Goal: Task Accomplishment & Management: Complete application form

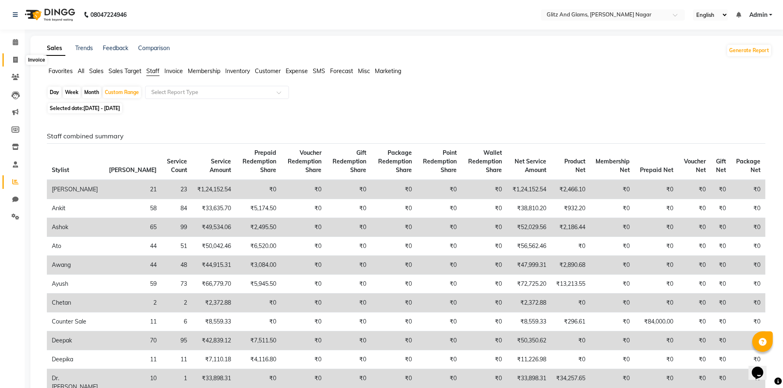
click at [15, 60] on icon at bounding box center [15, 60] width 5 height 6
select select "service"
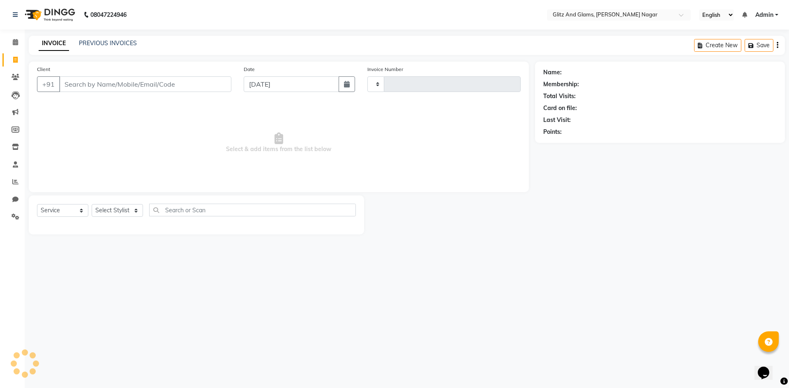
type input "1718"
select select "8316"
click at [140, 82] on input "Client" at bounding box center [145, 84] width 172 height 16
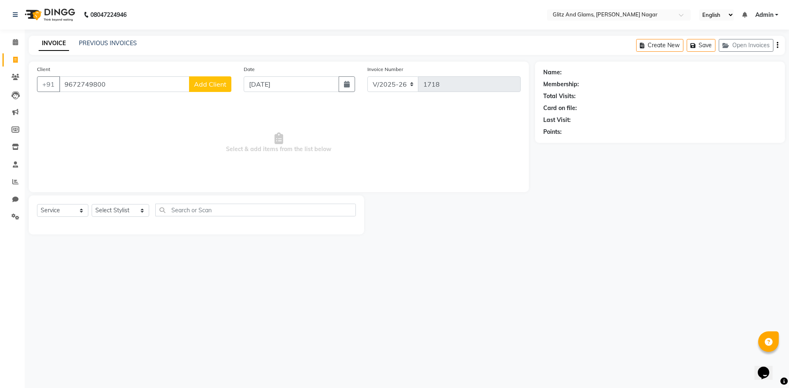
type input "9672749800"
click at [212, 86] on span "Add Client" at bounding box center [210, 84] width 32 height 8
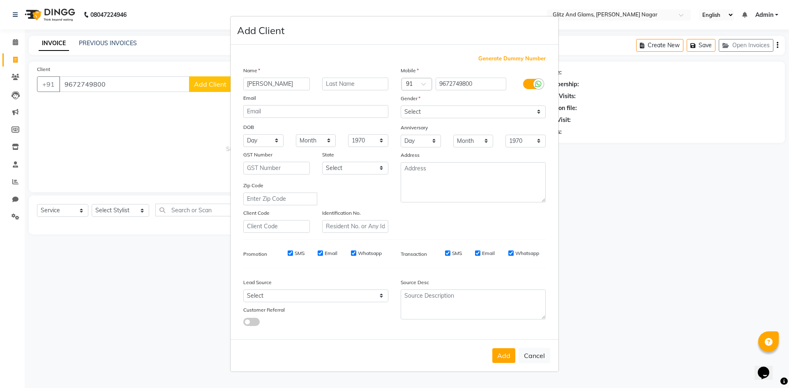
type input "[PERSON_NAME]"
type input "JI"
click at [438, 110] on select "Select [DEMOGRAPHIC_DATA] [DEMOGRAPHIC_DATA] Other Prefer Not To Say" at bounding box center [473, 112] width 145 height 13
select select "[DEMOGRAPHIC_DATA]"
click at [401, 106] on select "Select [DEMOGRAPHIC_DATA] [DEMOGRAPHIC_DATA] Other Prefer Not To Say" at bounding box center [473, 112] width 145 height 13
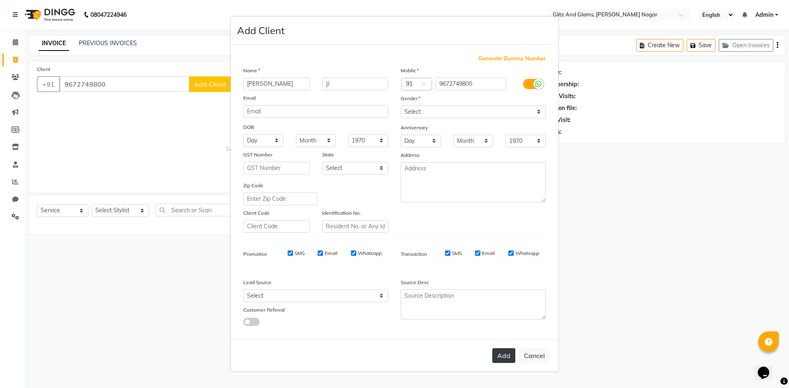
click at [501, 353] on button "Add" at bounding box center [503, 355] width 23 height 15
select select
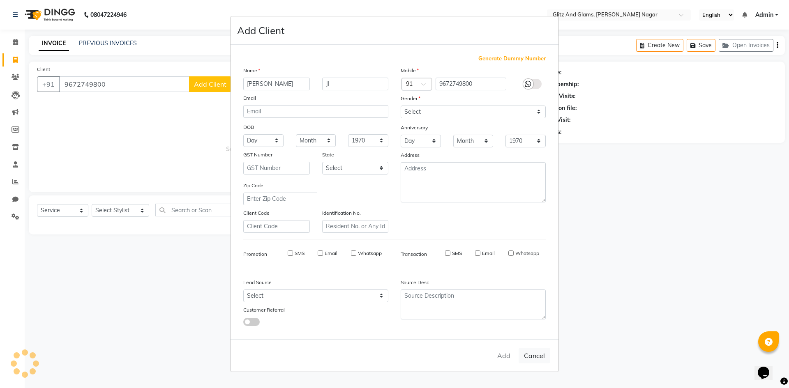
select select
checkbox input "false"
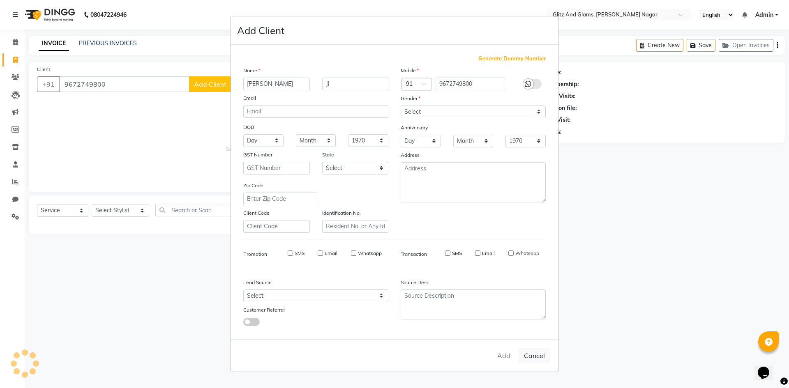
checkbox input "false"
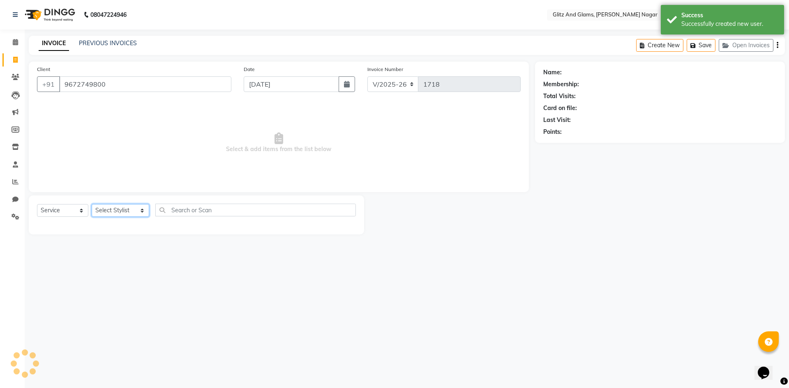
click at [122, 211] on select "Select Stylist [PERSON_NAME] [PERSON_NAME] ANKIT ASHOK ATO [PERSON_NAME] CHETAN…" at bounding box center [121, 210] width 58 height 13
select select "1: Object"
select select "80524"
click at [92, 204] on select "Select Stylist [PERSON_NAME] [PERSON_NAME] ANKIT ASHOK ATO [PERSON_NAME] CHETAN…" at bounding box center [121, 210] width 58 height 13
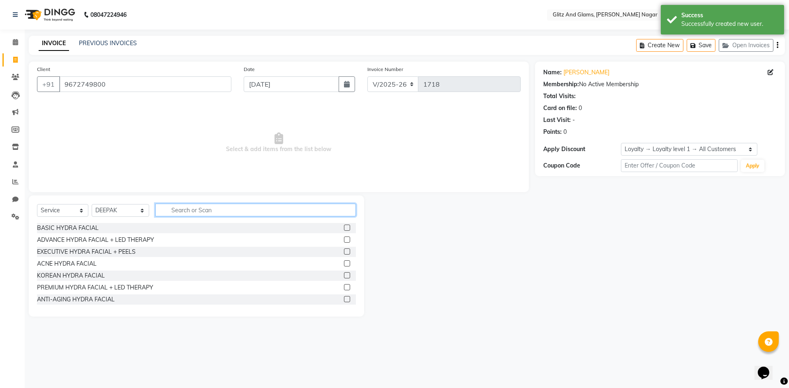
click at [225, 207] on input "text" at bounding box center [255, 210] width 201 height 13
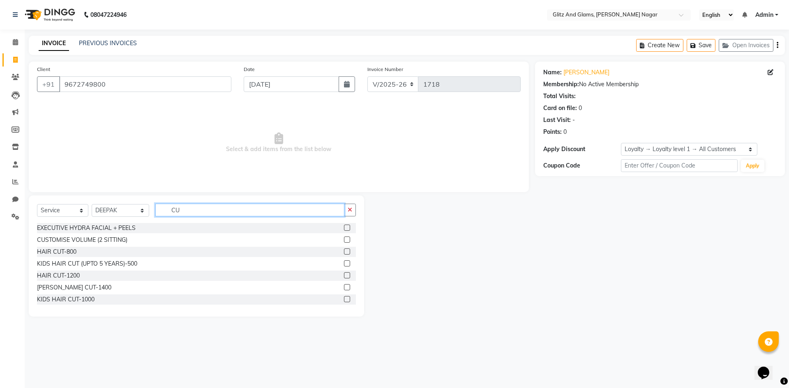
type input "CU"
click at [344, 253] on label at bounding box center [347, 252] width 6 height 6
click at [344, 253] on input "checkbox" at bounding box center [346, 251] width 5 height 5
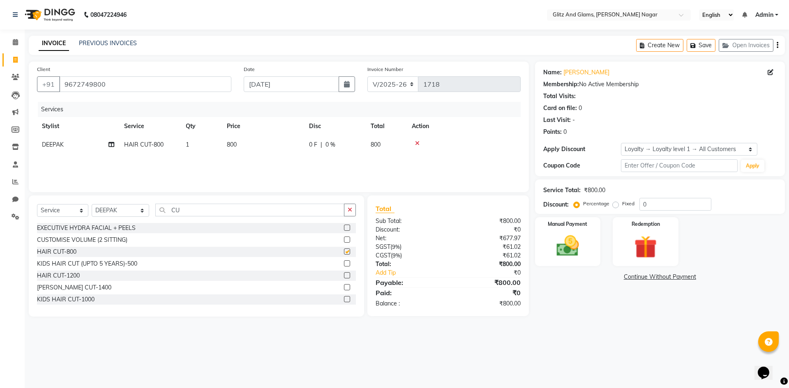
checkbox input "false"
click at [129, 210] on select "Select Stylist [PERSON_NAME] [PERSON_NAME] ANKIT ASHOK ATO [PERSON_NAME] CHETAN…" at bounding box center [121, 210] width 58 height 13
select select "80532"
click at [92, 204] on select "Select Stylist [PERSON_NAME] [PERSON_NAME] ANKIT ASHOK ATO [PERSON_NAME] CHETAN…" at bounding box center [121, 210] width 58 height 13
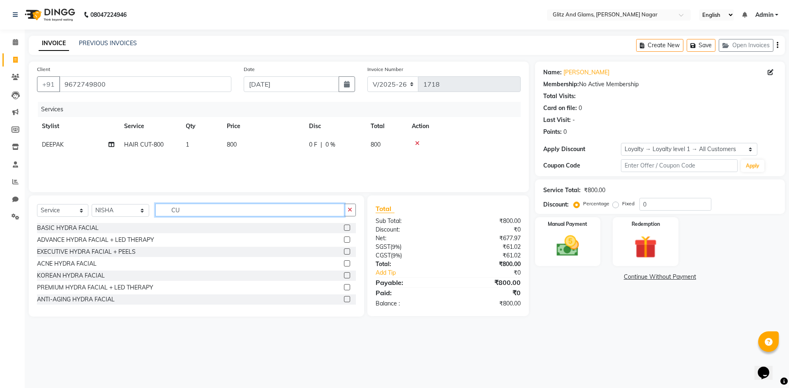
click at [183, 211] on input "CU" at bounding box center [249, 210] width 189 height 13
type input "C"
type input "THR"
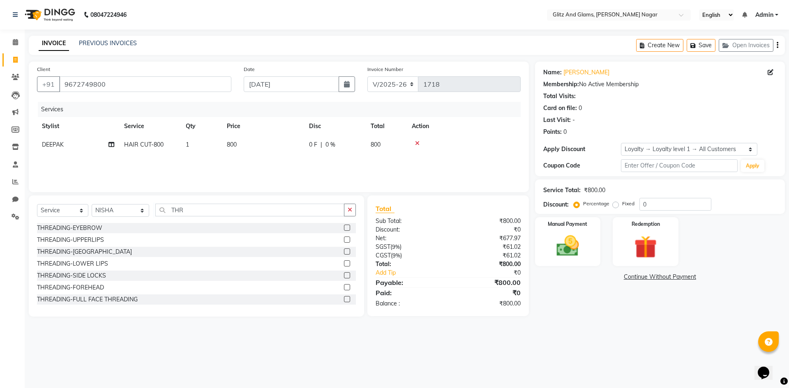
click at [344, 229] on label at bounding box center [347, 228] width 6 height 6
click at [344, 229] on input "checkbox" at bounding box center [346, 228] width 5 height 5
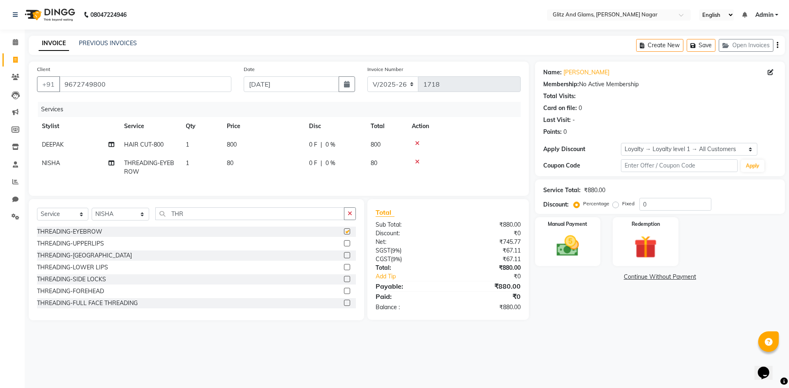
checkbox input "false"
click at [344, 247] on label at bounding box center [347, 243] width 6 height 6
click at [344, 247] on input "checkbox" at bounding box center [346, 243] width 5 height 5
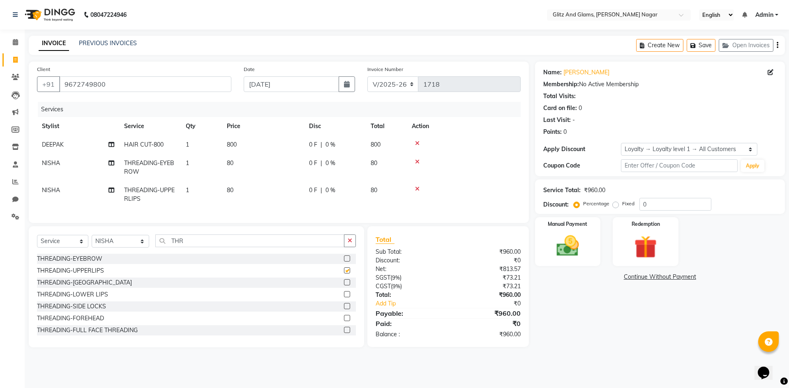
checkbox input "false"
click at [344, 286] on label at bounding box center [347, 282] width 6 height 6
click at [344, 286] on input "checkbox" at bounding box center [346, 282] width 5 height 5
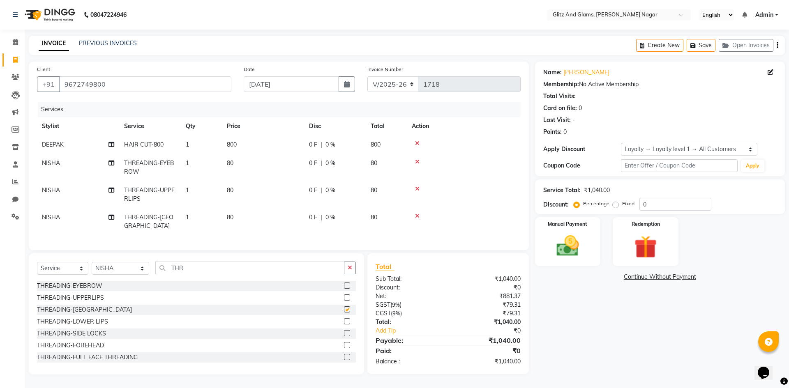
checkbox input "false"
click at [278, 210] on td "80" at bounding box center [263, 221] width 82 height 27
select select "80532"
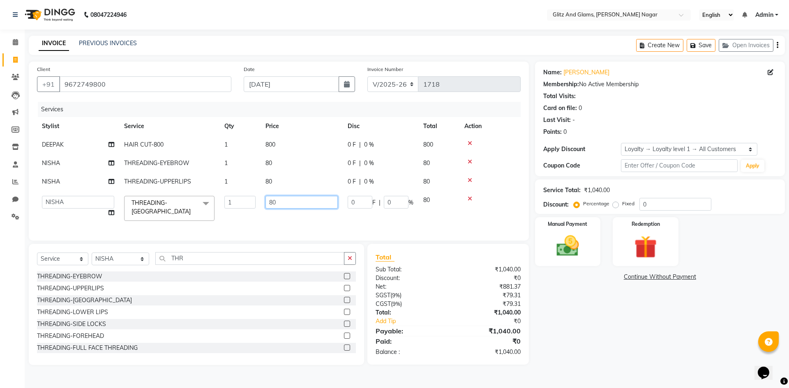
click at [274, 198] on input "80" at bounding box center [301, 202] width 72 height 13
click at [272, 200] on input "80" at bounding box center [301, 202] width 72 height 13
type input "100"
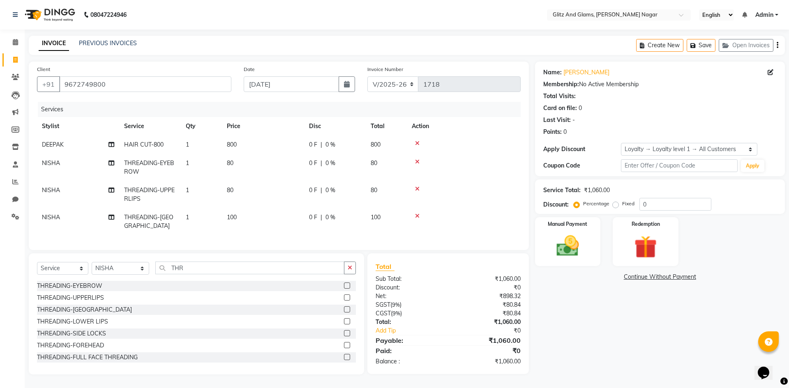
click at [272, 200] on td "80" at bounding box center [263, 194] width 82 height 27
select select "80532"
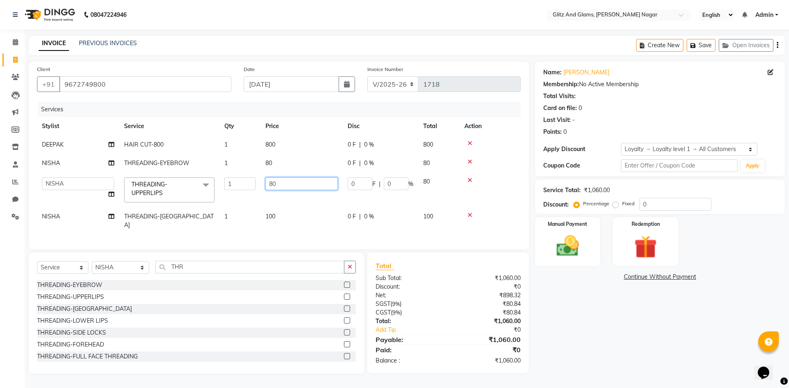
click at [268, 180] on input "80" at bounding box center [301, 183] width 72 height 13
type input "100"
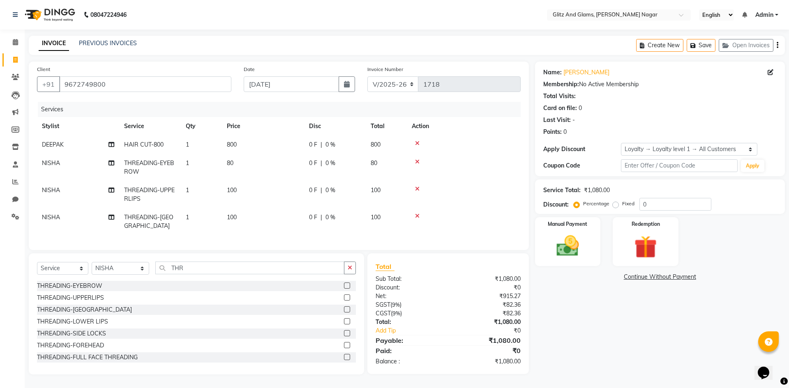
click at [274, 164] on td "80" at bounding box center [263, 167] width 82 height 27
select select "80532"
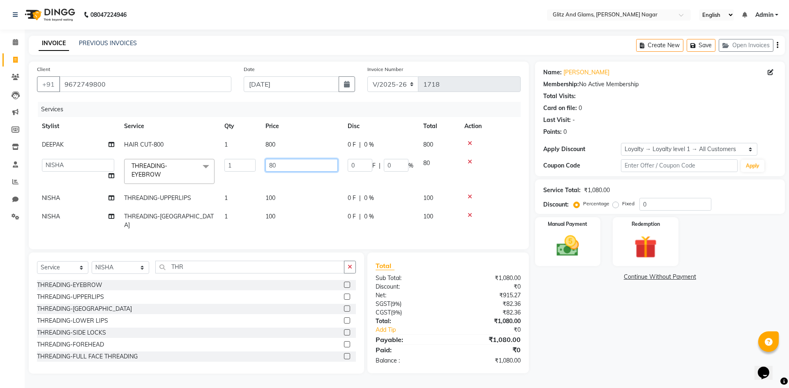
click at [271, 165] on input "80" at bounding box center [301, 165] width 72 height 13
type input "180"
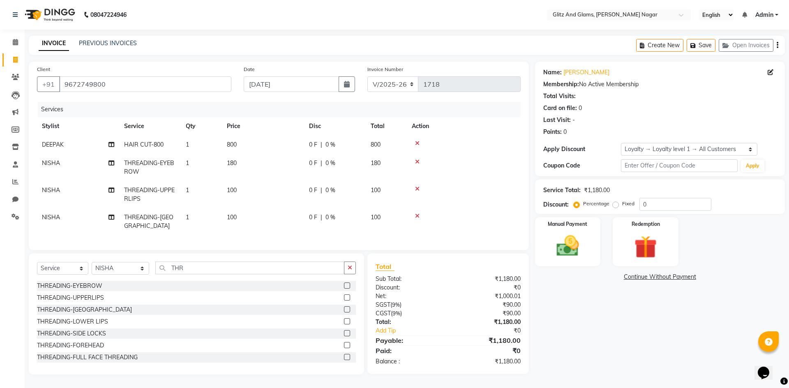
click at [344, 318] on label at bounding box center [347, 321] width 6 height 6
click at [344, 319] on input "checkbox" at bounding box center [346, 321] width 5 height 5
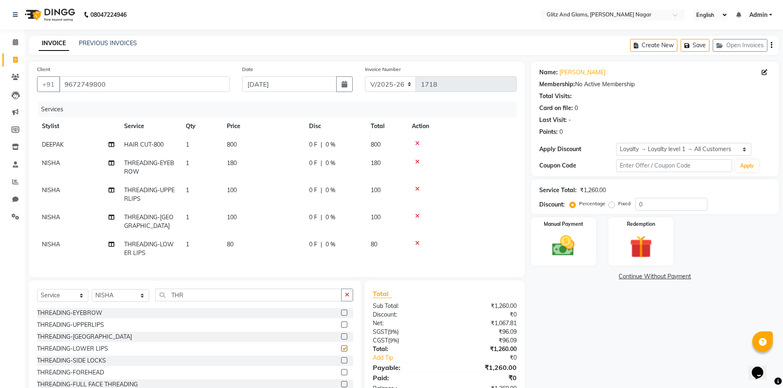
checkbox input "false"
click at [265, 235] on td "80" at bounding box center [263, 248] width 82 height 27
select select "80532"
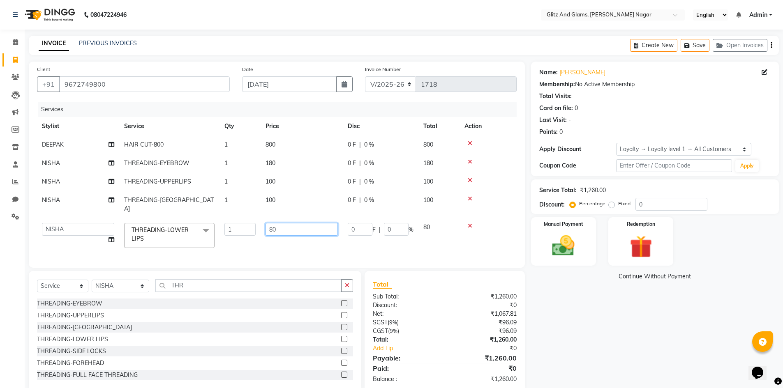
click at [270, 223] on input "80" at bounding box center [301, 229] width 72 height 13
type input "100"
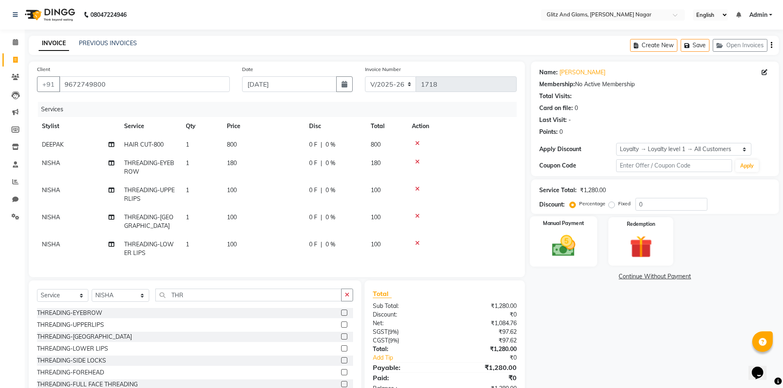
click at [564, 243] on img at bounding box center [563, 246] width 38 height 27
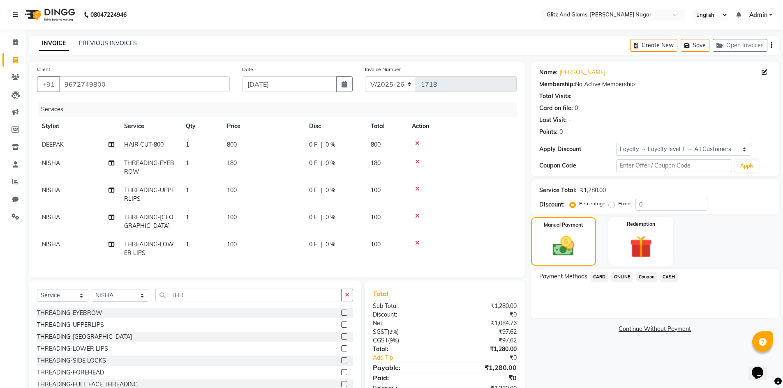
click at [672, 275] on span "CASH" at bounding box center [669, 276] width 18 height 9
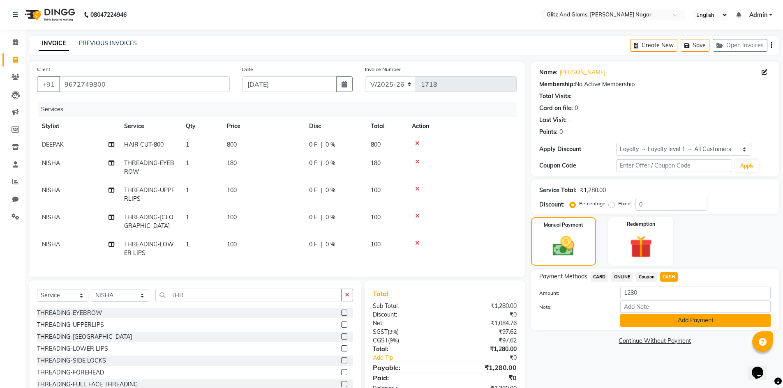
click at [638, 316] on button "Add Payment" at bounding box center [695, 320] width 150 height 13
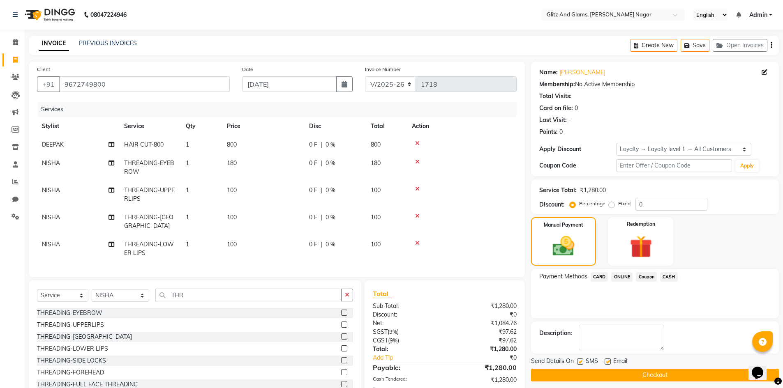
scroll to position [93, 0]
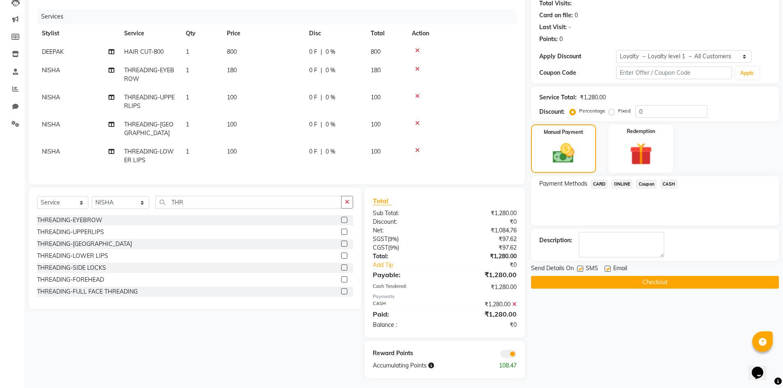
click at [653, 283] on button "Checkout" at bounding box center [655, 282] width 248 height 13
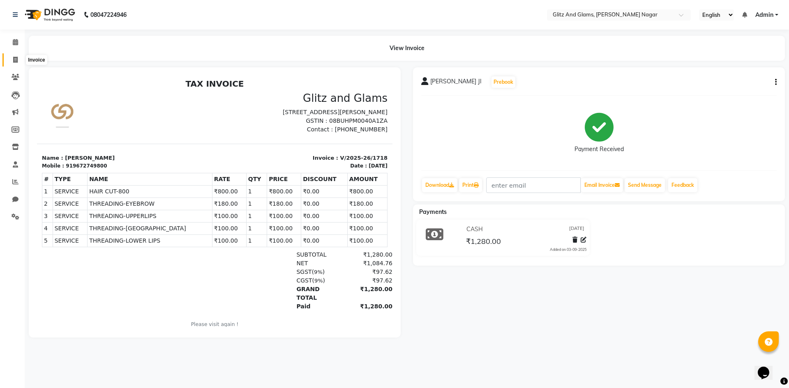
click at [18, 59] on span at bounding box center [15, 59] width 14 height 9
select select "service"
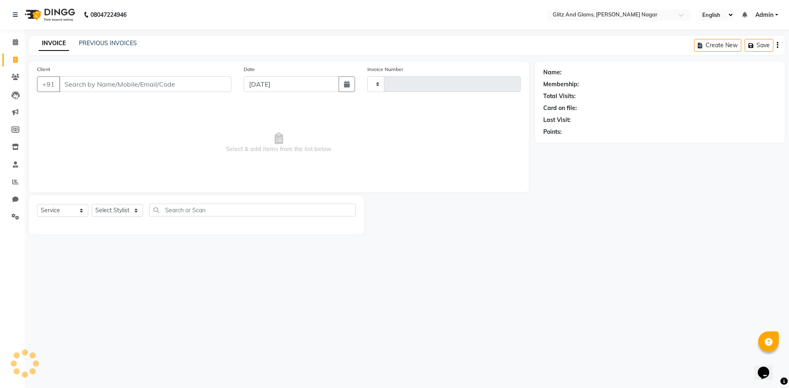
type input "1719"
select select "8316"
click at [81, 84] on input "Client" at bounding box center [145, 84] width 172 height 16
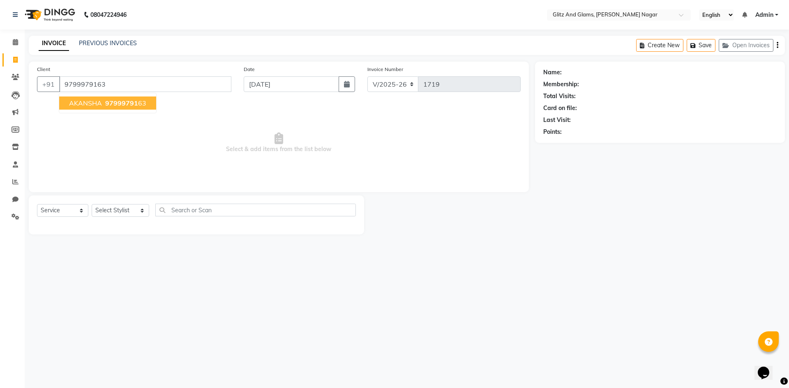
type input "9799979163"
select select "1: Object"
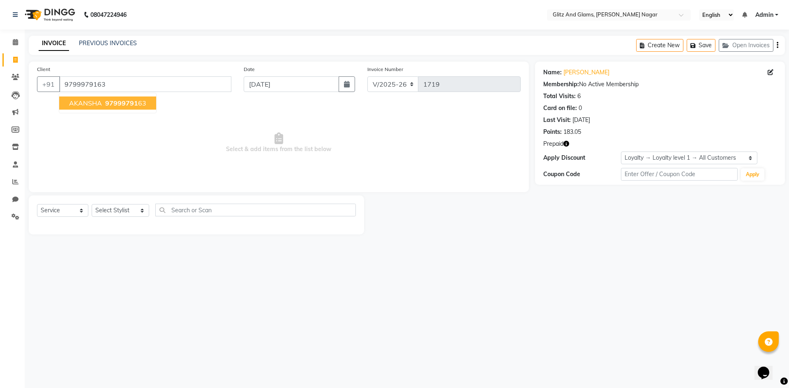
click at [118, 103] on span "97999791" at bounding box center [121, 103] width 33 height 8
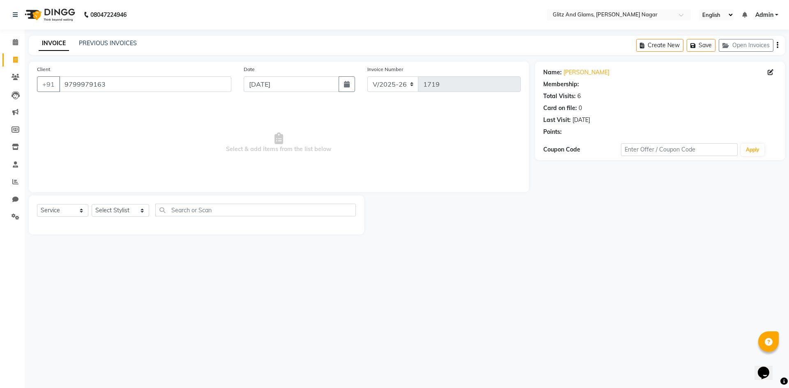
select select "1: Object"
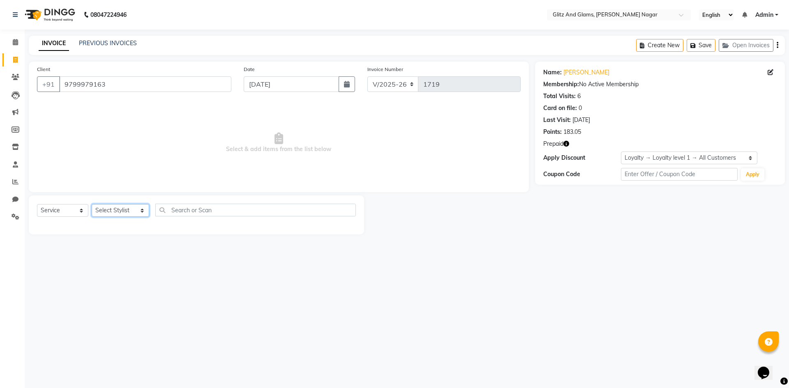
click at [123, 210] on select "Select Stylist [PERSON_NAME] [PERSON_NAME] ANKIT ASHOK ATO [PERSON_NAME] CHETAN…" at bounding box center [121, 210] width 58 height 13
select select "80529"
click at [92, 204] on select "Select Stylist [PERSON_NAME] [PERSON_NAME] ANKIT ASHOK ATO [PERSON_NAME] CHETAN…" at bounding box center [121, 210] width 58 height 13
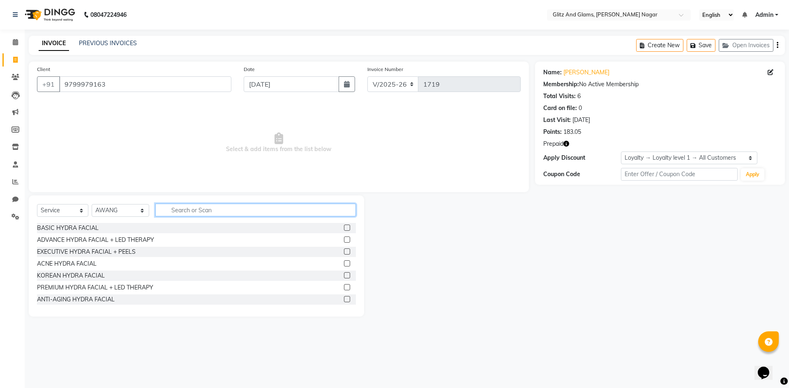
click at [209, 209] on input "text" at bounding box center [255, 210] width 201 height 13
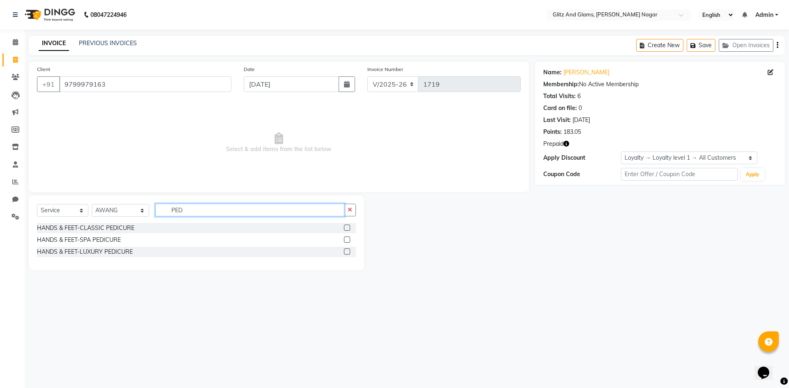
type input "PED"
click at [347, 226] on label at bounding box center [347, 228] width 6 height 6
click at [347, 226] on input "checkbox" at bounding box center [346, 228] width 5 height 5
checkbox input "true"
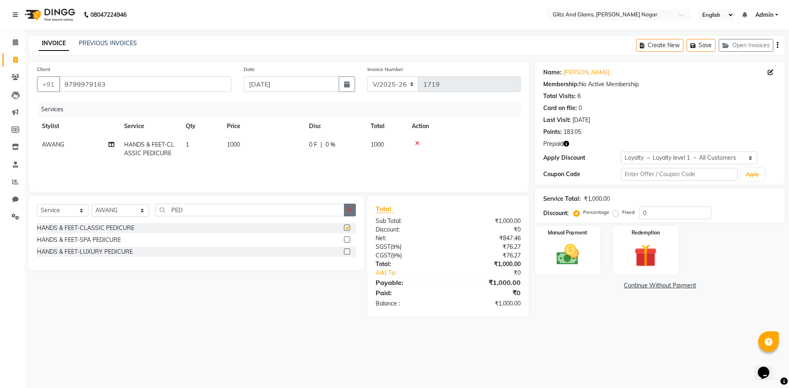
click at [355, 211] on button "button" at bounding box center [350, 210] width 12 height 13
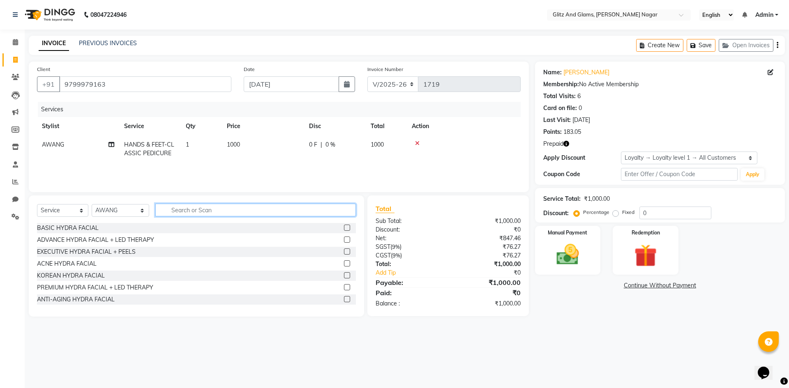
click at [324, 208] on input "text" at bounding box center [255, 210] width 201 height 13
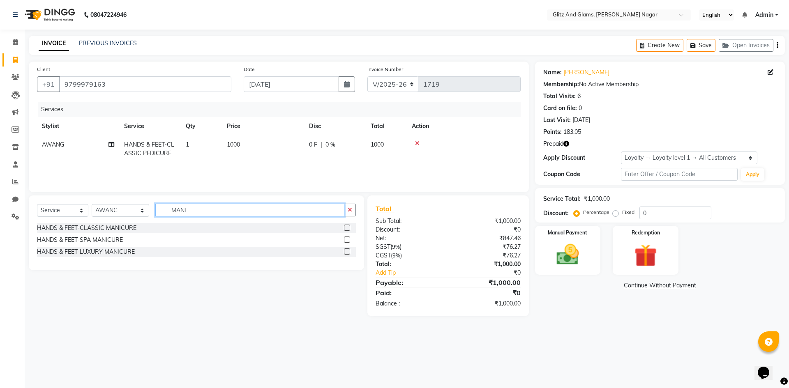
type input "MANI"
click at [346, 228] on label at bounding box center [347, 228] width 6 height 6
click at [346, 228] on input "checkbox" at bounding box center [346, 228] width 5 height 5
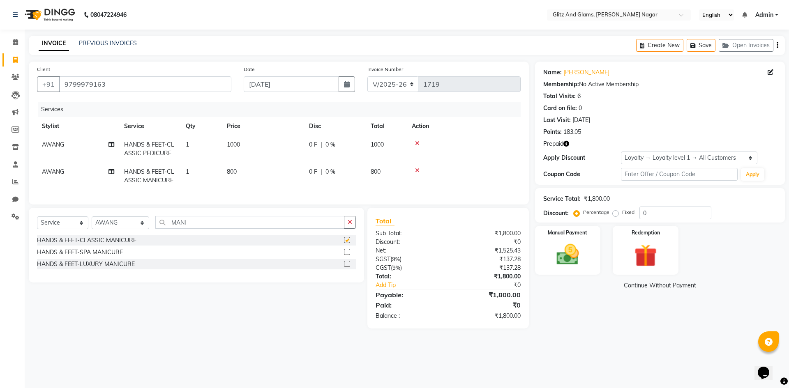
checkbox input "false"
click at [55, 171] on span "AWANG" at bounding box center [53, 171] width 22 height 7
select select "80529"
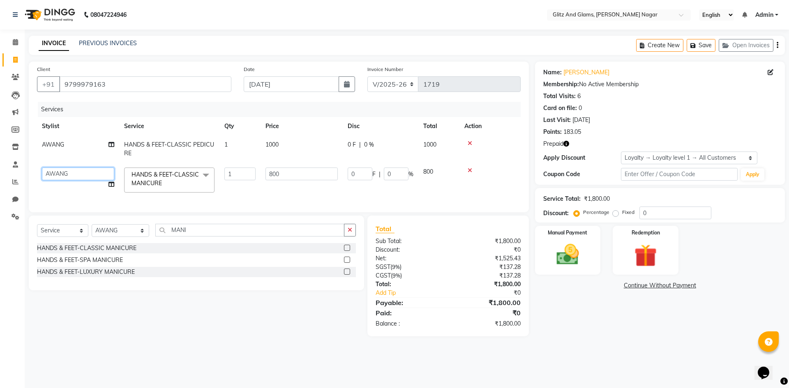
click at [55, 171] on select "[PERSON_NAME] [PERSON_NAME] ANKIT ASHOK ATO [PERSON_NAME] COUNTER SALE [PERSON_…" at bounding box center [78, 174] width 72 height 13
select select "83591"
drag, startPoint x: 586, startPoint y: 256, endPoint x: 595, endPoint y: 258, distance: 8.7
click at [586, 256] on img at bounding box center [568, 254] width 38 height 27
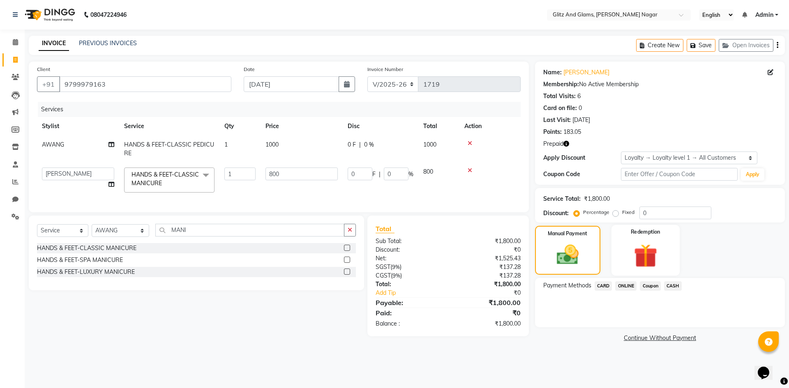
click at [649, 254] on img at bounding box center [645, 255] width 38 height 29
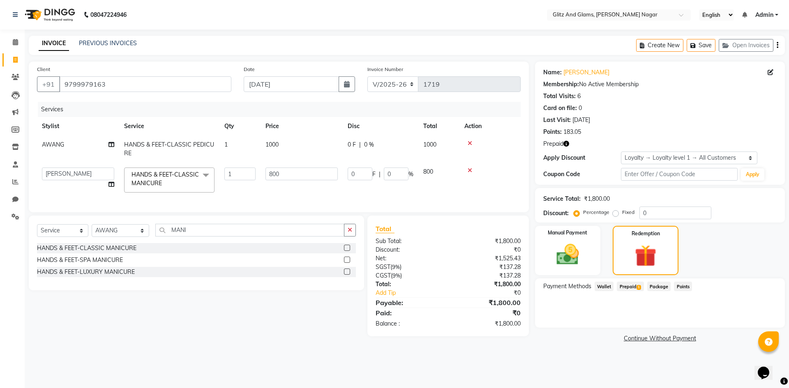
click at [634, 287] on span "Prepaid 1" at bounding box center [630, 286] width 27 height 9
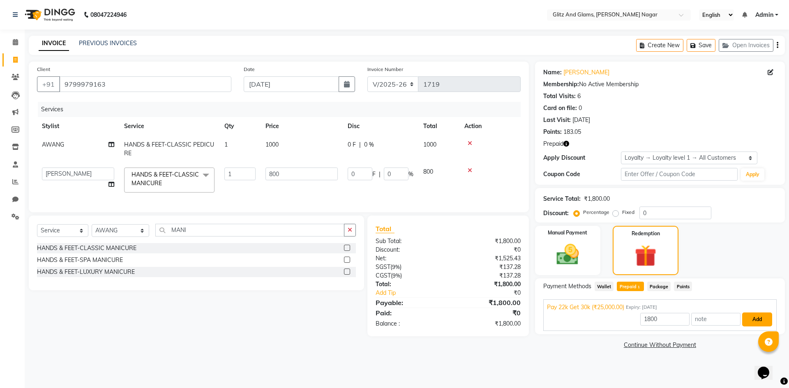
click at [753, 315] on button "Add" at bounding box center [757, 320] width 30 height 14
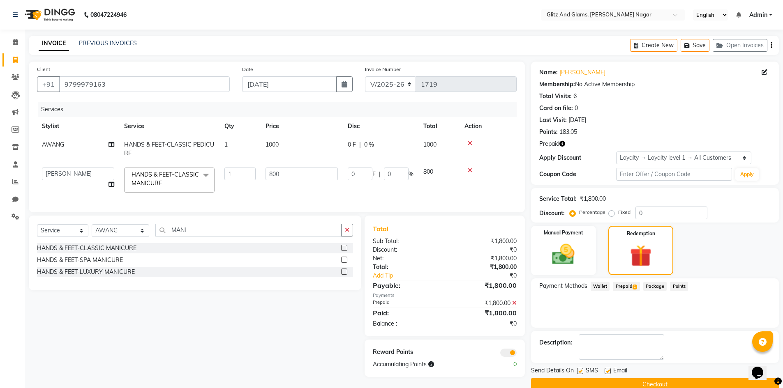
scroll to position [15, 0]
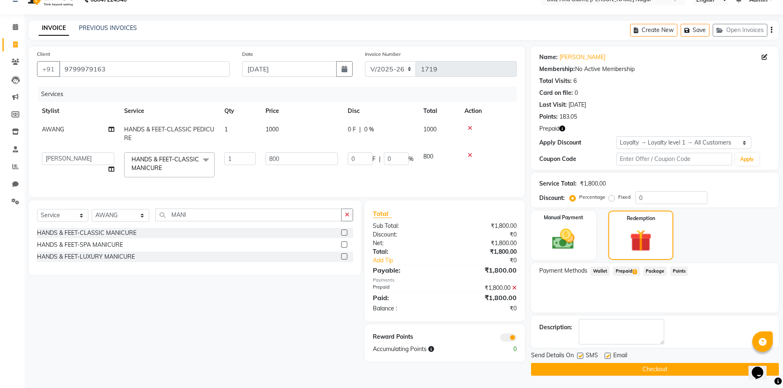
click at [659, 371] on button "Checkout" at bounding box center [655, 369] width 248 height 13
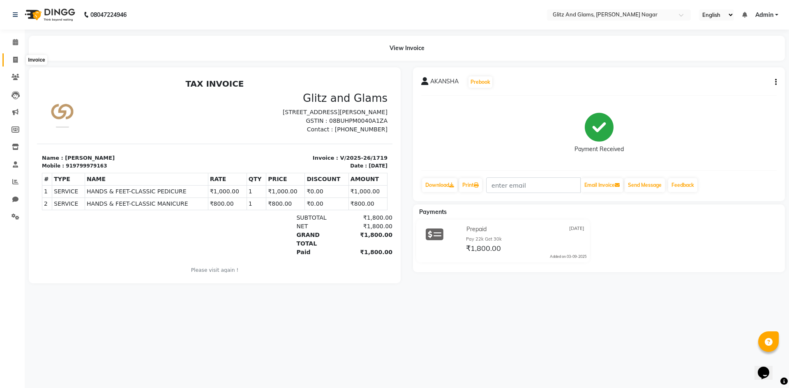
click at [14, 60] on icon at bounding box center [15, 60] width 5 height 6
select select "service"
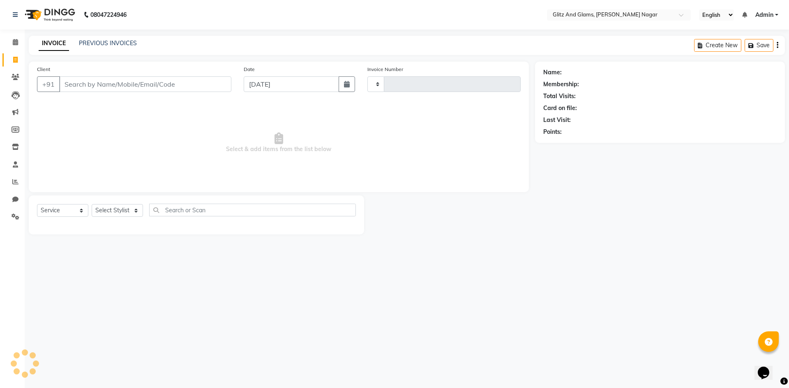
type input "1720"
select select "8316"
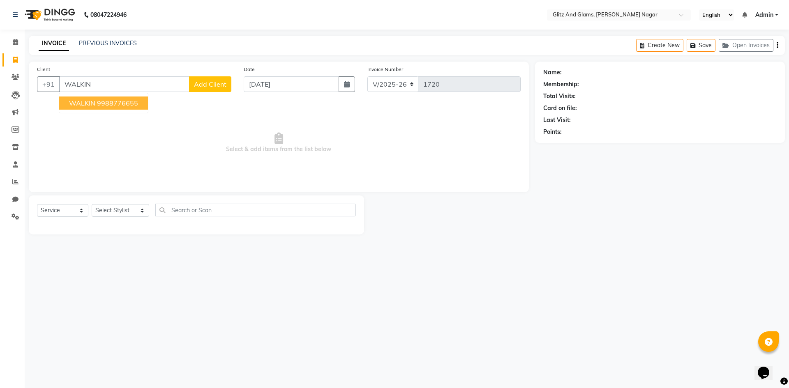
click at [91, 106] on span "WALKIN" at bounding box center [82, 103] width 26 height 8
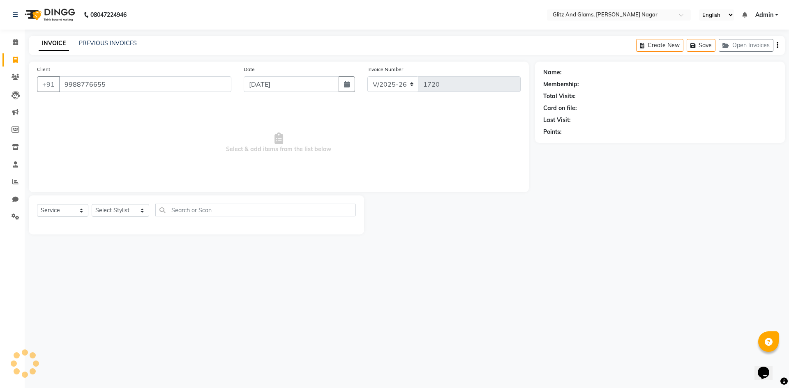
type input "9988776655"
select select "1: Object"
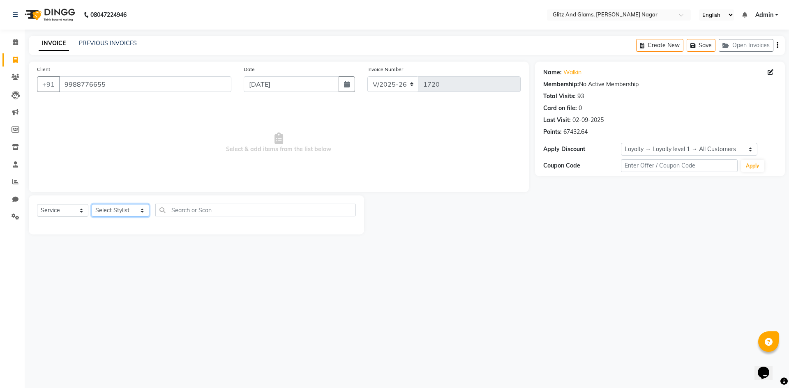
click at [119, 210] on select "Select Stylist [PERSON_NAME] [PERSON_NAME] ANKIT ASHOK ATO [PERSON_NAME] CHETAN…" at bounding box center [121, 210] width 58 height 13
select select "80522"
click at [92, 204] on select "Select Stylist [PERSON_NAME] [PERSON_NAME] ANKIT ASHOK ATO [PERSON_NAME] CHETAN…" at bounding box center [121, 210] width 58 height 13
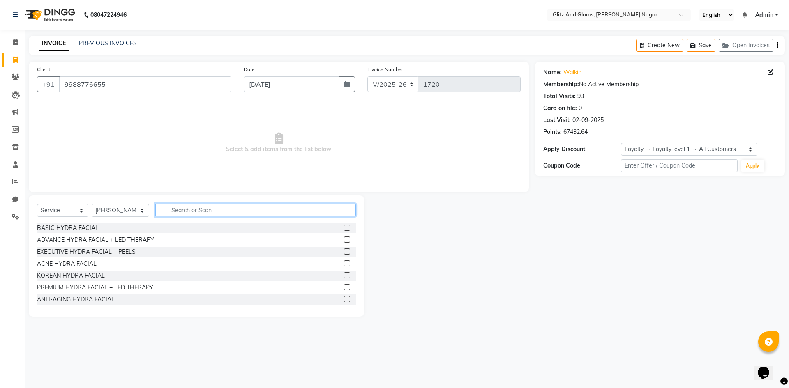
click at [170, 212] on input "text" at bounding box center [255, 210] width 201 height 13
type input "CU"
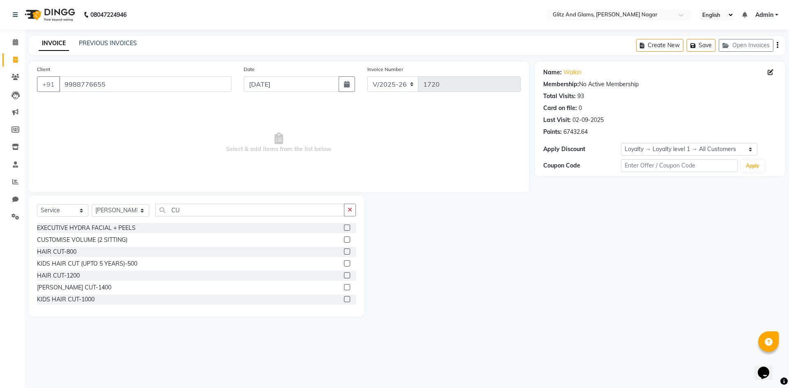
click at [344, 251] on label at bounding box center [347, 252] width 6 height 6
click at [344, 251] on input "checkbox" at bounding box center [346, 251] width 5 height 5
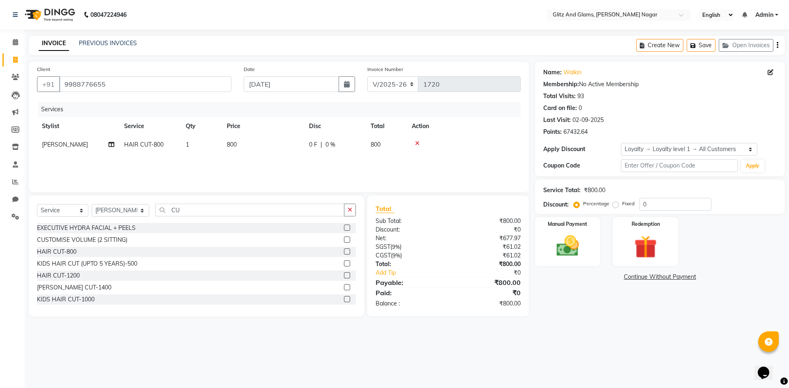
checkbox input "false"
click at [351, 214] on button "button" at bounding box center [350, 210] width 12 height 13
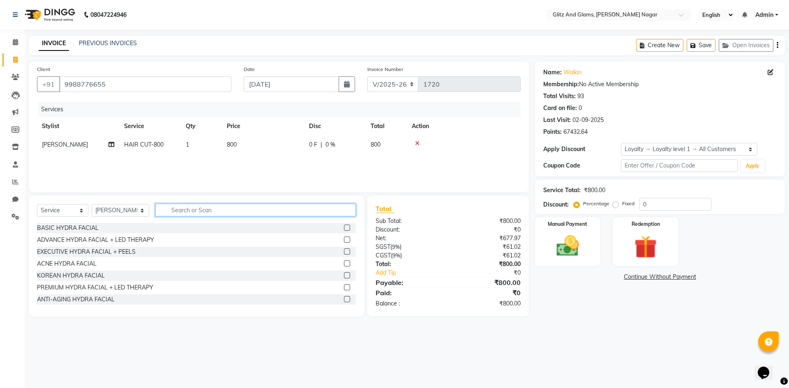
click at [319, 210] on input "text" at bounding box center [255, 210] width 201 height 13
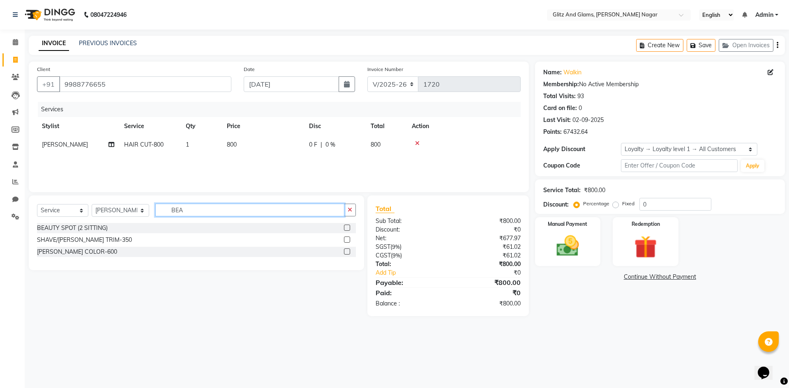
type input "BEA"
click at [347, 241] on label at bounding box center [347, 240] width 6 height 6
click at [347, 241] on input "checkbox" at bounding box center [346, 239] width 5 height 5
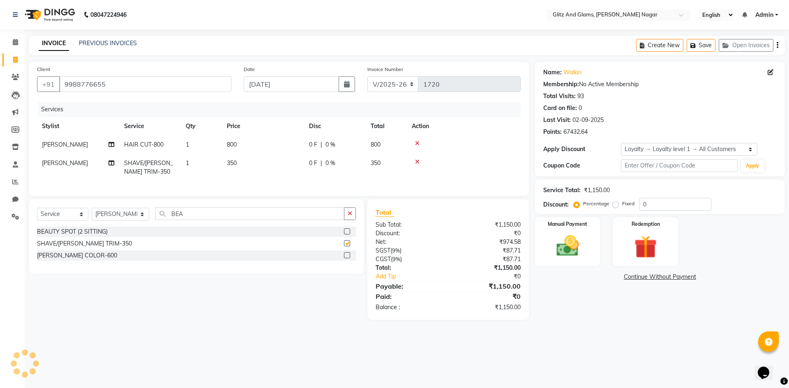
checkbox input "false"
click at [582, 246] on img at bounding box center [568, 246] width 38 height 27
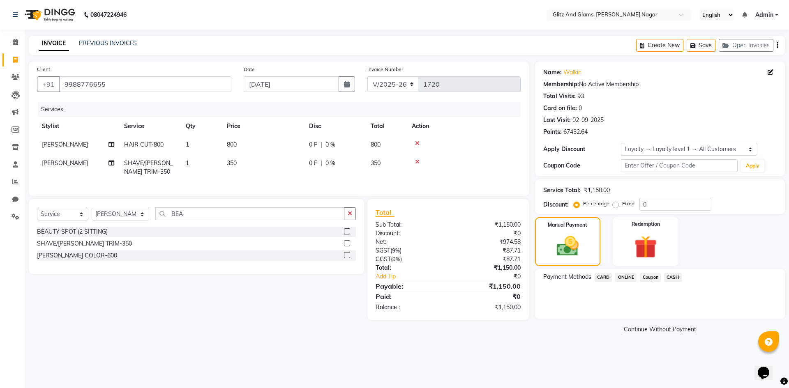
click at [672, 276] on span "CASH" at bounding box center [673, 277] width 18 height 9
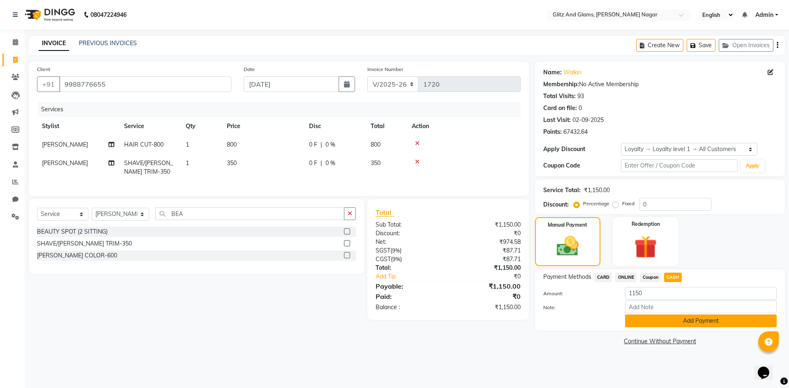
click at [651, 320] on button "Add Payment" at bounding box center [701, 321] width 152 height 13
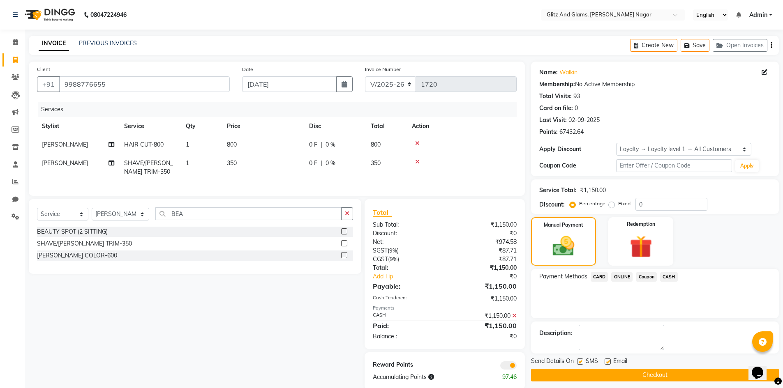
scroll to position [20, 0]
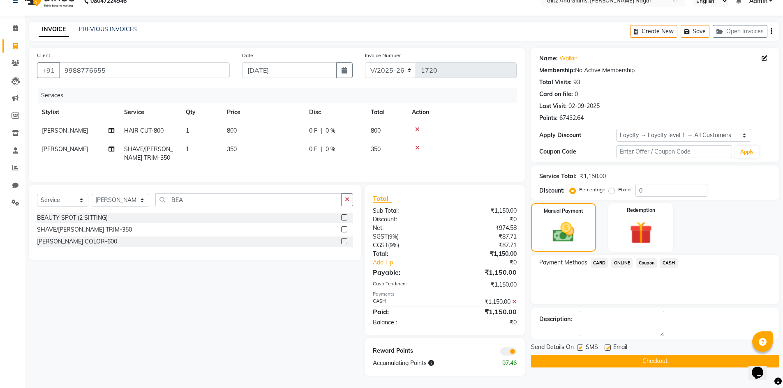
click at [649, 355] on button "Checkout" at bounding box center [655, 361] width 248 height 13
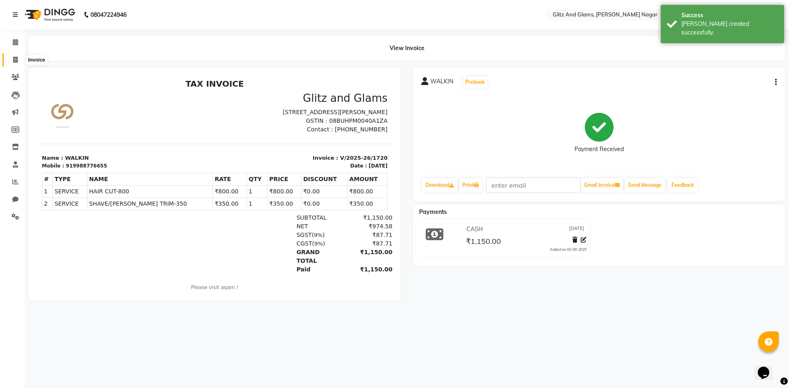
click at [12, 57] on span at bounding box center [15, 59] width 14 height 9
select select "service"
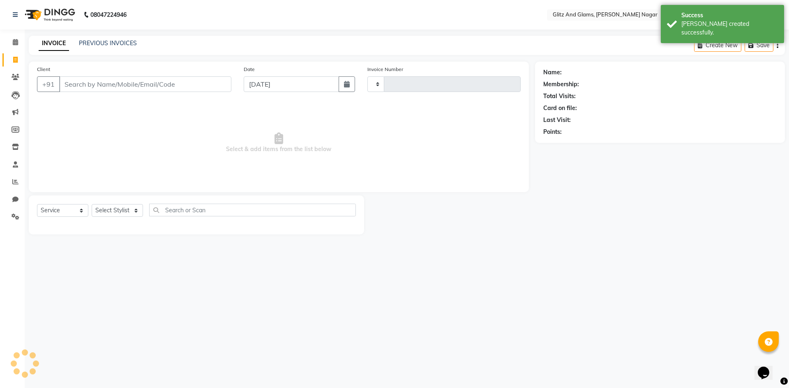
type input "1721"
select select "8316"
click at [104, 83] on input "Client" at bounding box center [145, 84] width 172 height 16
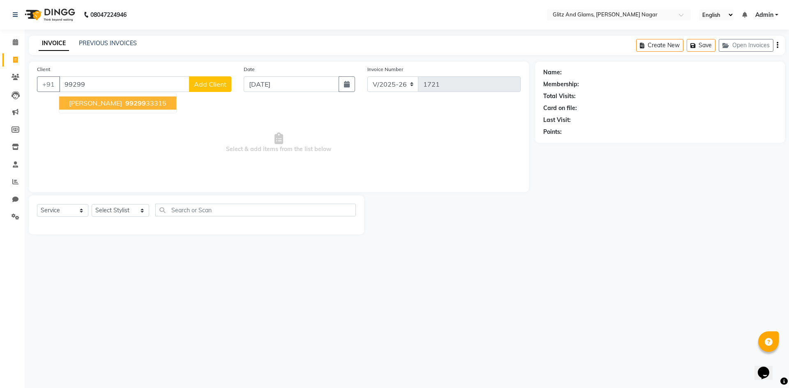
click at [87, 102] on span "[PERSON_NAME]" at bounding box center [95, 103] width 53 height 8
type input "9929933315"
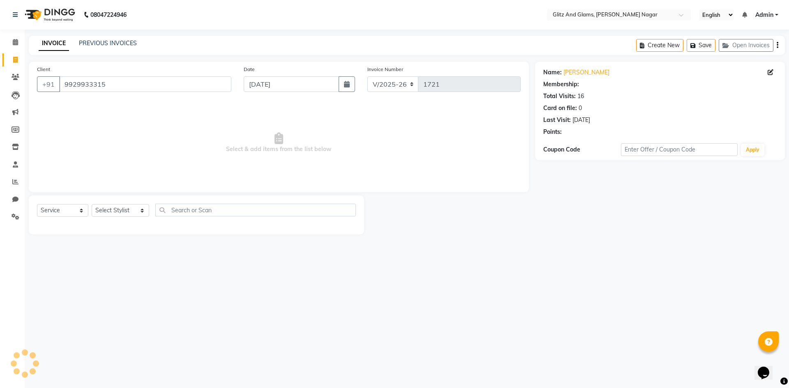
select select "1: Object"
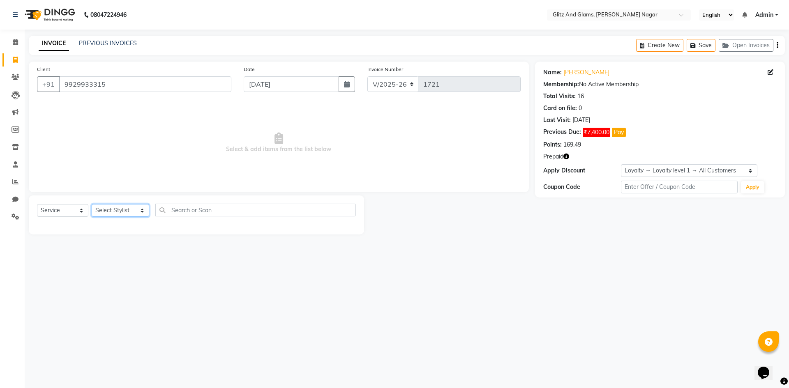
click at [113, 210] on select "Select Stylist [PERSON_NAME] [PERSON_NAME] ANKIT ASHOK ATO [PERSON_NAME] CHETAN…" at bounding box center [121, 210] width 58 height 13
select select "80524"
click at [92, 204] on select "Select Stylist [PERSON_NAME] [PERSON_NAME] ANKIT ASHOK ATO [PERSON_NAME] CHETAN…" at bounding box center [121, 210] width 58 height 13
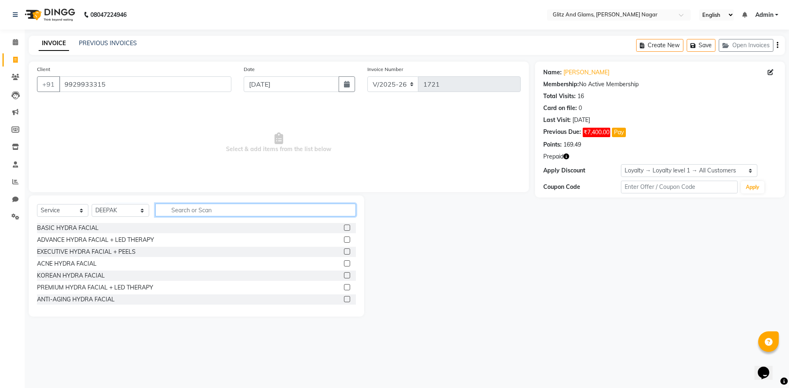
click at [194, 210] on input "text" at bounding box center [255, 210] width 201 height 13
type input "CU"
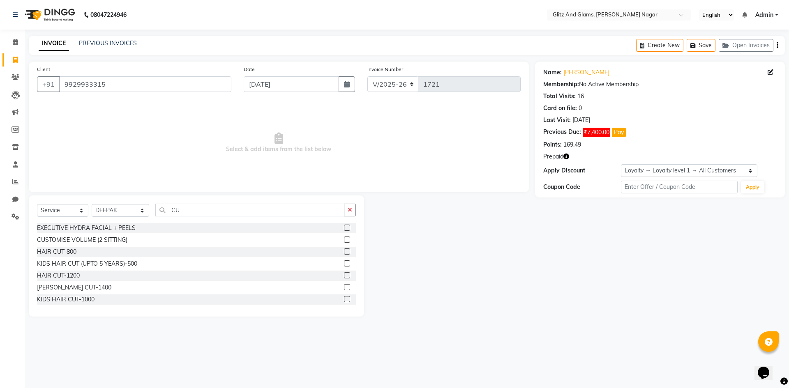
click at [344, 251] on label at bounding box center [347, 252] width 6 height 6
click at [344, 251] on input "checkbox" at bounding box center [346, 251] width 5 height 5
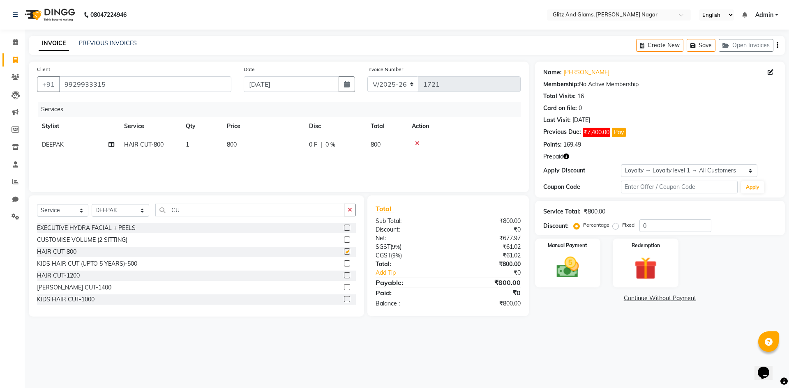
checkbox input "false"
click at [277, 153] on td "800" at bounding box center [263, 145] width 82 height 18
select select "80524"
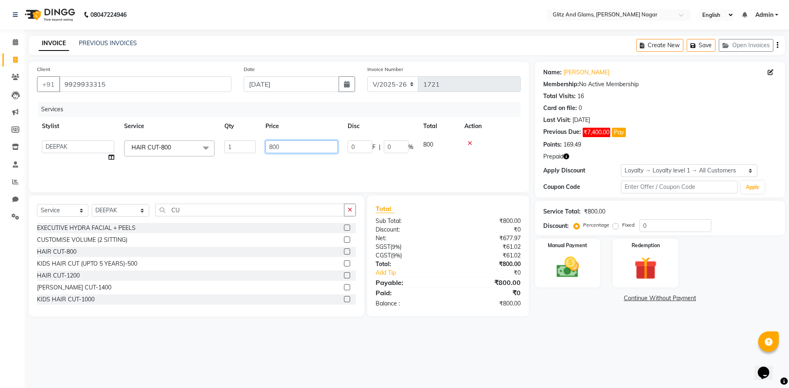
click at [272, 149] on input "800" at bounding box center [301, 147] width 72 height 13
type input "1000"
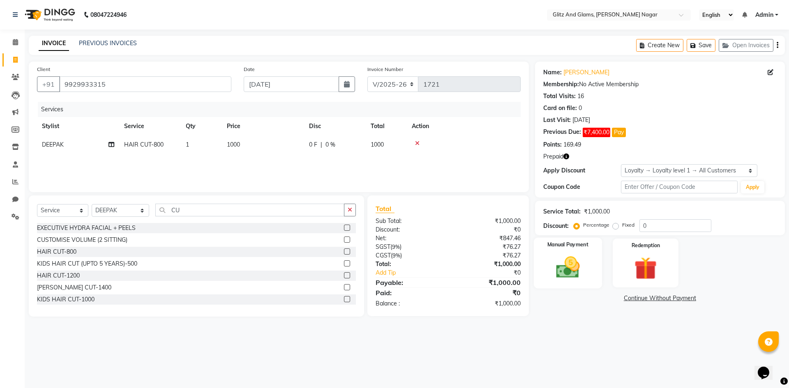
click at [564, 268] on img at bounding box center [568, 267] width 38 height 27
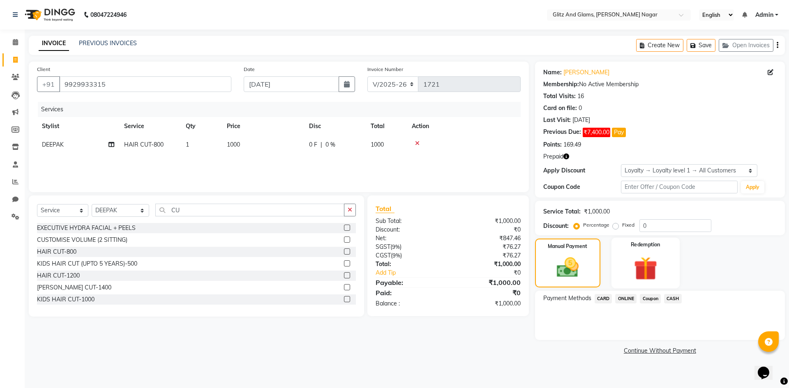
click at [658, 277] on img at bounding box center [645, 268] width 38 height 29
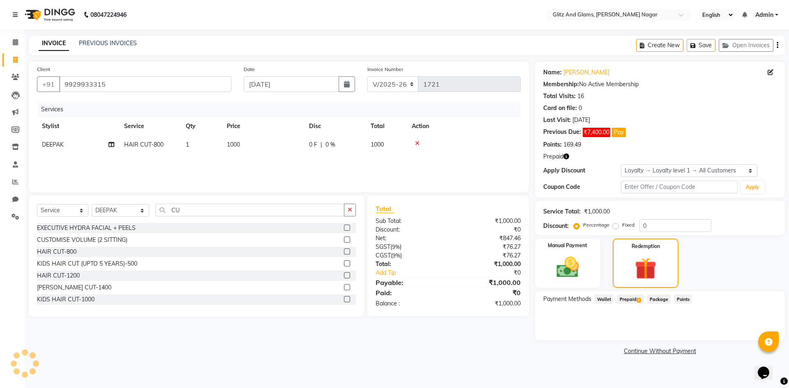
click at [637, 301] on span "1" at bounding box center [638, 300] width 5 height 5
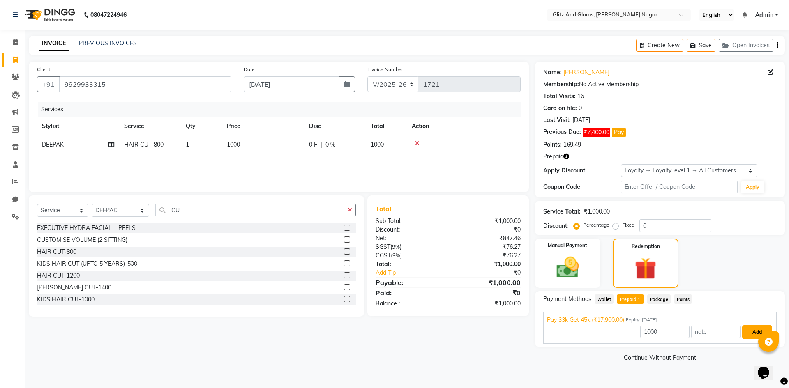
click at [759, 331] on button "Add" at bounding box center [757, 332] width 30 height 14
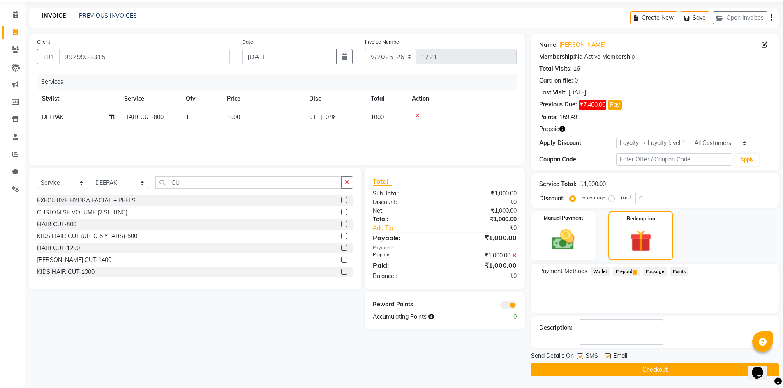
scroll to position [28, 0]
click at [643, 368] on button "Checkout" at bounding box center [655, 369] width 248 height 13
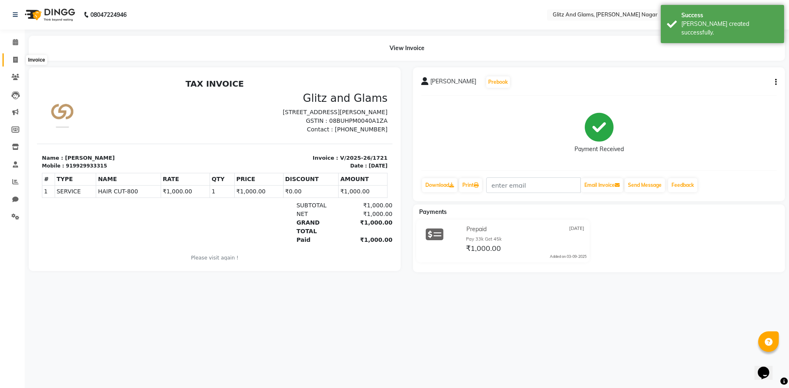
click at [16, 58] on icon at bounding box center [15, 60] width 5 height 6
select select "service"
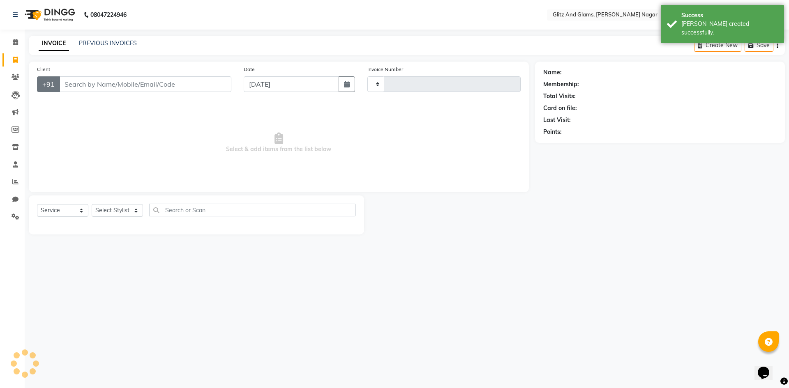
type input "1722"
select select "8316"
click at [88, 83] on input "Client" at bounding box center [145, 84] width 172 height 16
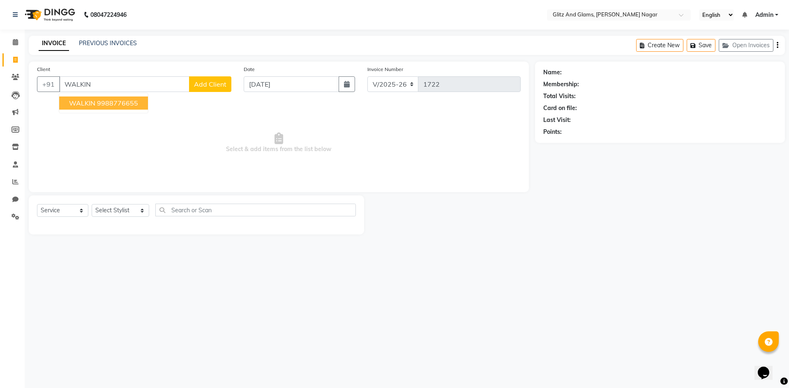
click at [107, 107] on ngb-highlight "9988776655" at bounding box center [117, 103] width 41 height 8
type input "9988776655"
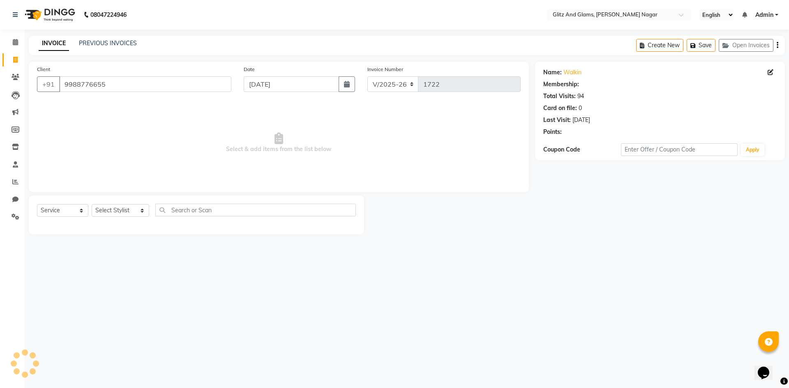
select select "1: Object"
click at [122, 211] on select "Select Stylist [PERSON_NAME] [PERSON_NAME] ANKIT ASHOK ATO [PERSON_NAME] CHETAN…" at bounding box center [121, 210] width 58 height 13
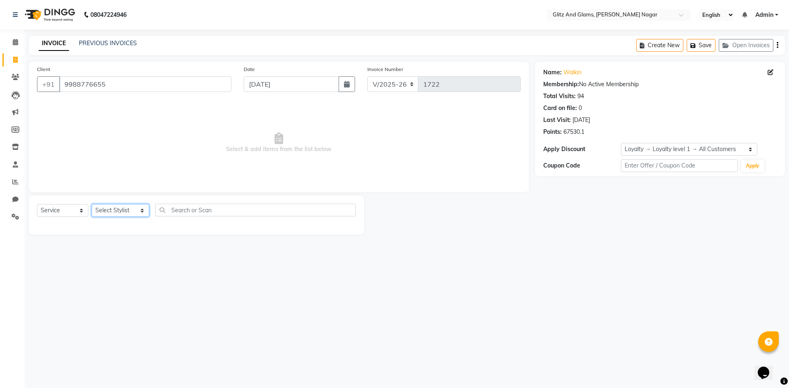
select select "80532"
click at [92, 204] on select "Select Stylist [PERSON_NAME] [PERSON_NAME] ANKIT ASHOK ATO [PERSON_NAME] CHETAN…" at bounding box center [121, 210] width 58 height 13
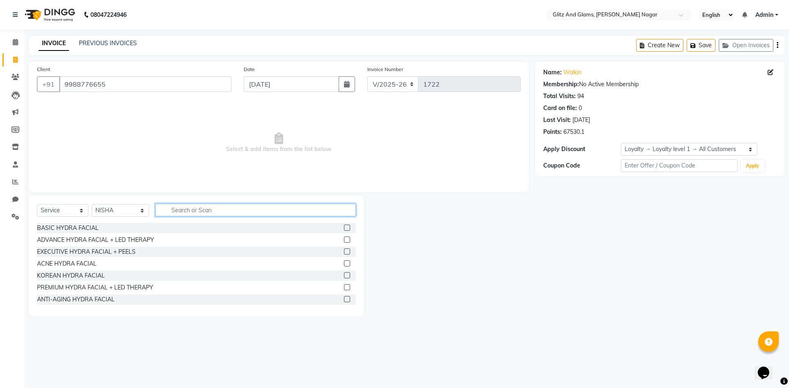
click at [222, 205] on input "text" at bounding box center [255, 210] width 201 height 13
type input "THR"
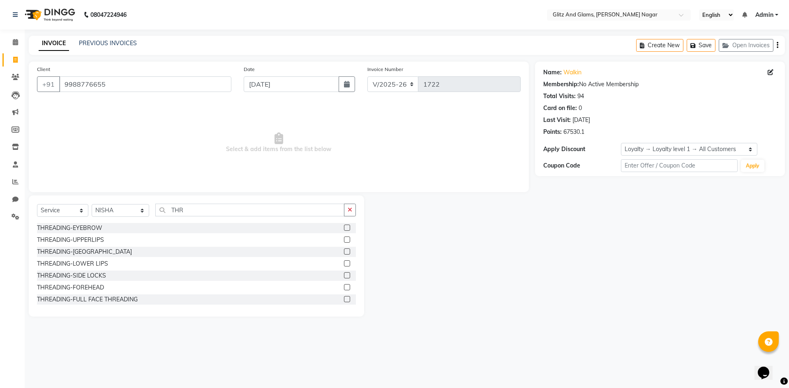
click at [344, 226] on label at bounding box center [347, 228] width 6 height 6
click at [344, 226] on input "checkbox" at bounding box center [346, 228] width 5 height 5
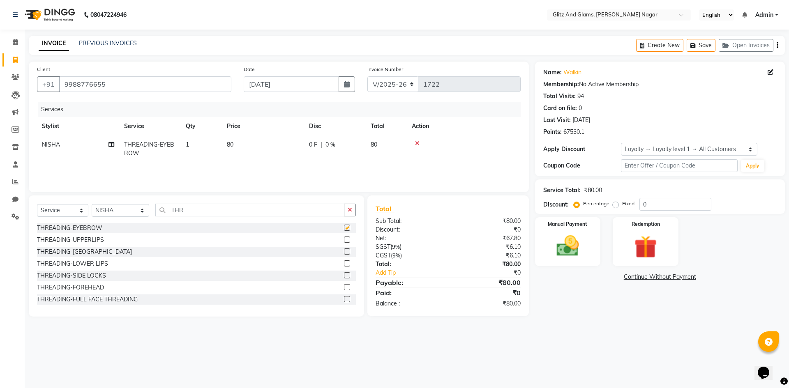
checkbox input "false"
click at [344, 240] on label at bounding box center [347, 240] width 6 height 6
click at [344, 240] on input "checkbox" at bounding box center [346, 239] width 5 height 5
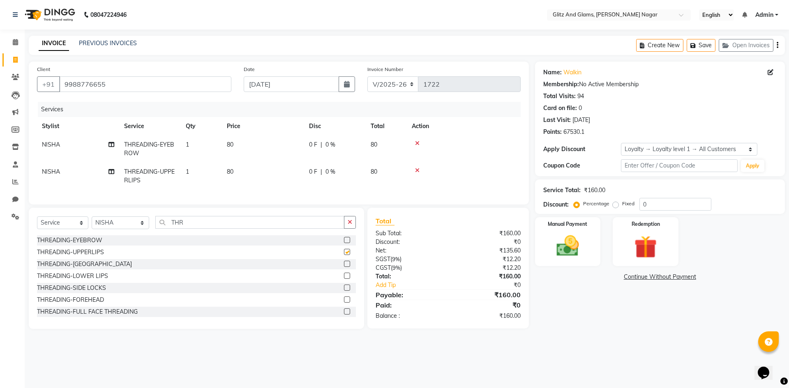
checkbox input "false"
click at [565, 247] on img at bounding box center [568, 246] width 38 height 27
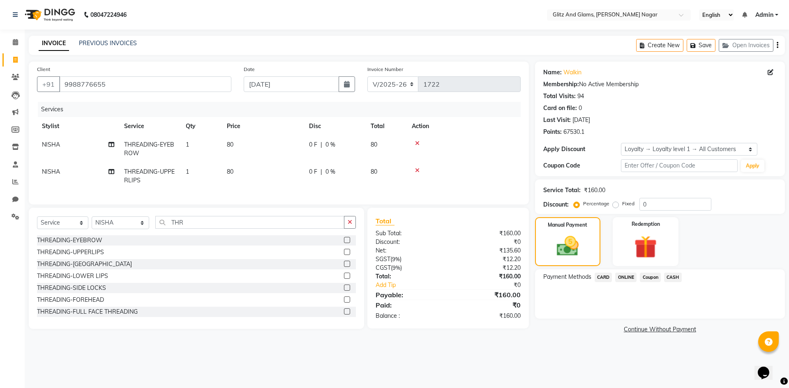
click at [621, 277] on span "ONLINE" at bounding box center [625, 277] width 21 height 9
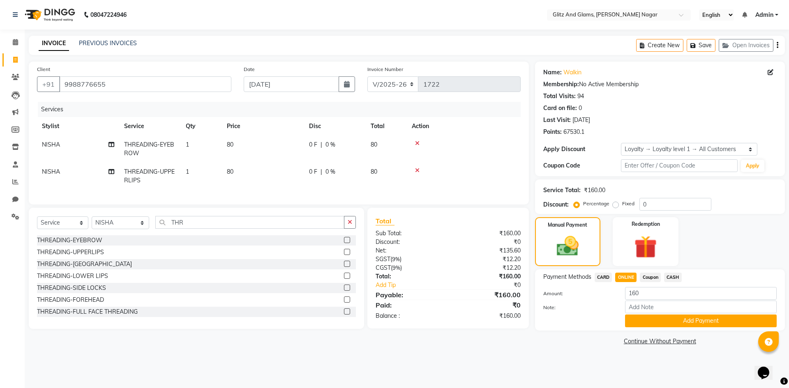
click at [634, 327] on div "Payment Methods CARD ONLINE Coupon CASH Amount: 160 Note: Add Payment" at bounding box center [660, 300] width 250 height 61
click at [645, 316] on button "Add Payment" at bounding box center [701, 321] width 152 height 13
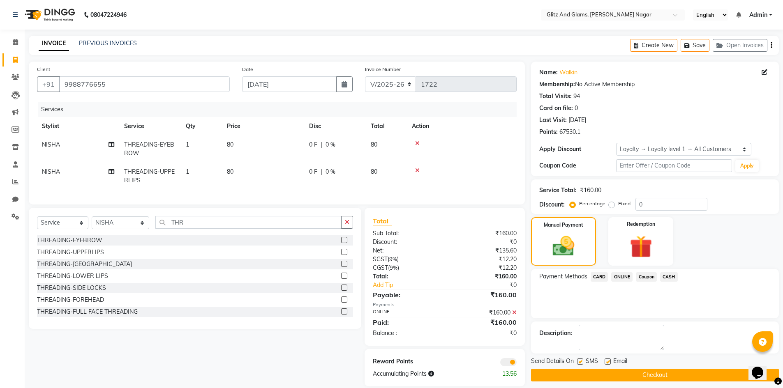
scroll to position [17, 0]
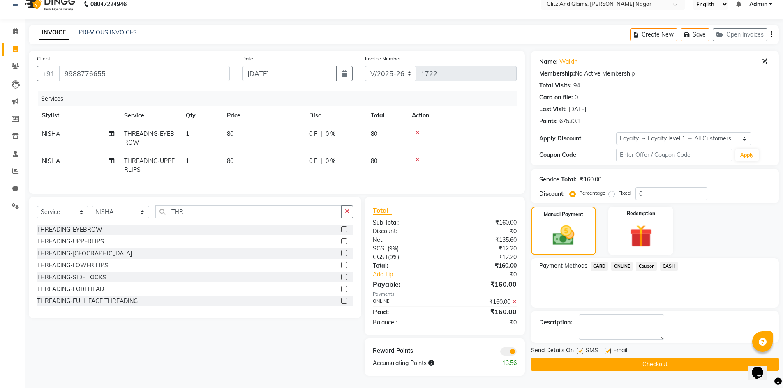
click at [672, 358] on button "Checkout" at bounding box center [655, 364] width 248 height 13
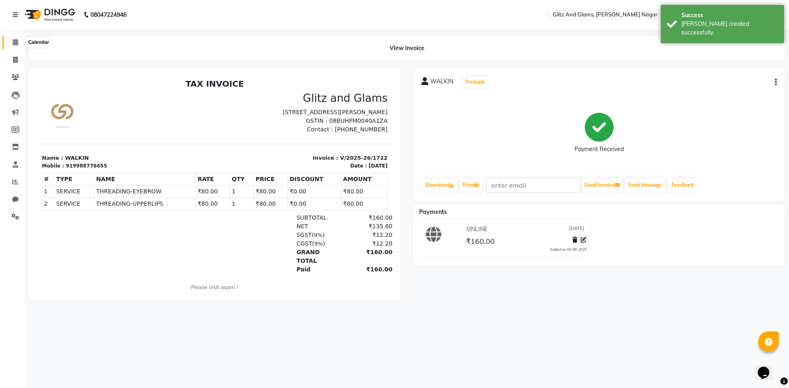
click at [18, 41] on span at bounding box center [15, 42] width 14 height 9
